Goal: Find specific page/section: Find specific page/section

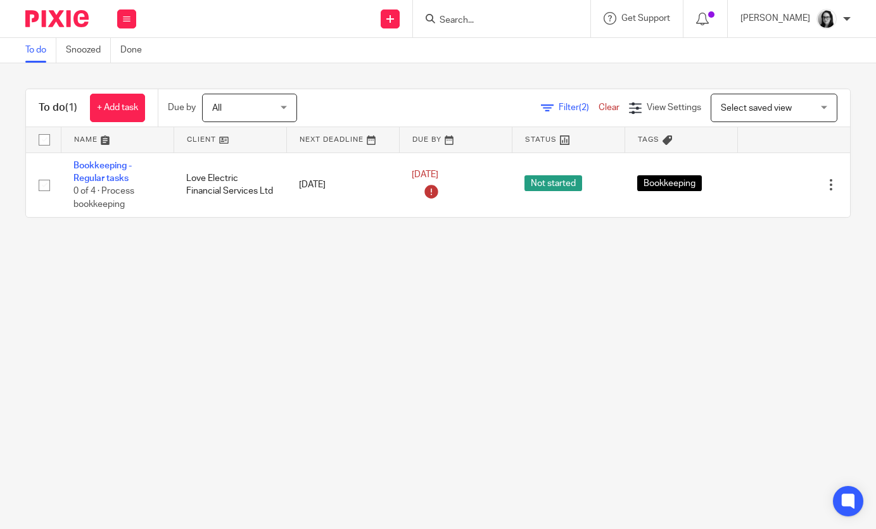
click at [514, 22] on input "Search" at bounding box center [495, 20] width 114 height 11
click at [559, 103] on span "Filter (2)" at bounding box center [579, 107] width 40 height 9
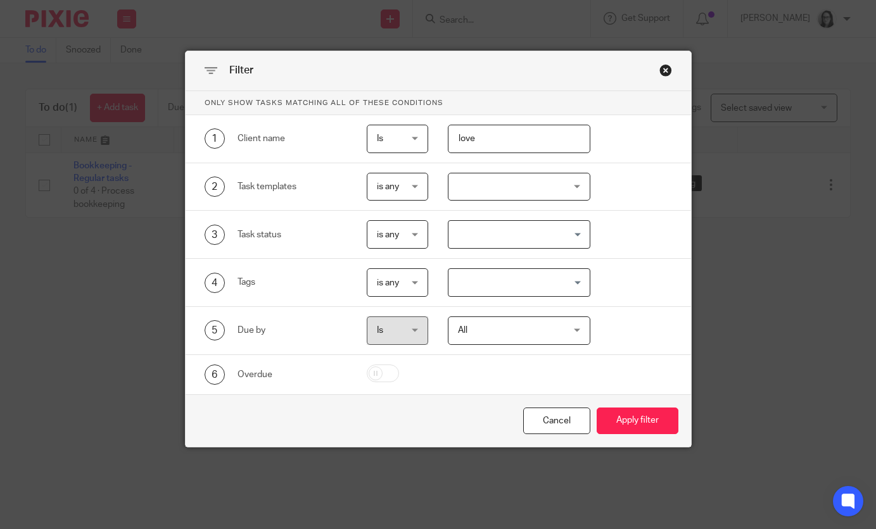
drag, startPoint x: 543, startPoint y: 146, endPoint x: 372, endPoint y: 134, distance: 172.1
click at [372, 134] on div "1 Client name Is Is Is Is not is love" at bounding box center [427, 139] width 487 height 28
type input "ogi"
click at [623, 415] on button "Apply filter" at bounding box center [638, 421] width 82 height 27
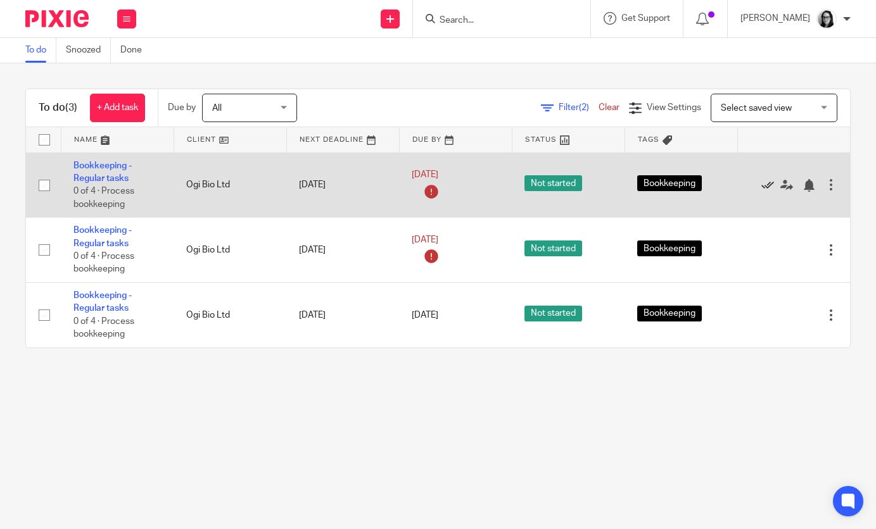
click at [765, 182] on icon at bounding box center [767, 185] width 13 height 13
